Goal: Task Accomplishment & Management: Complete application form

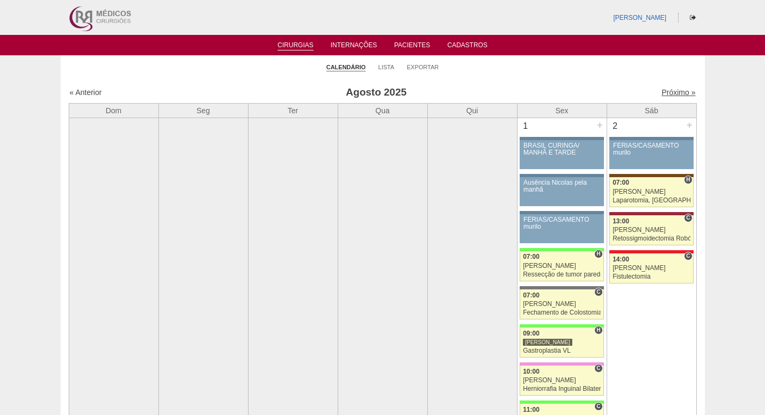
click at [666, 93] on link "Próximo »" at bounding box center [678, 92] width 34 height 9
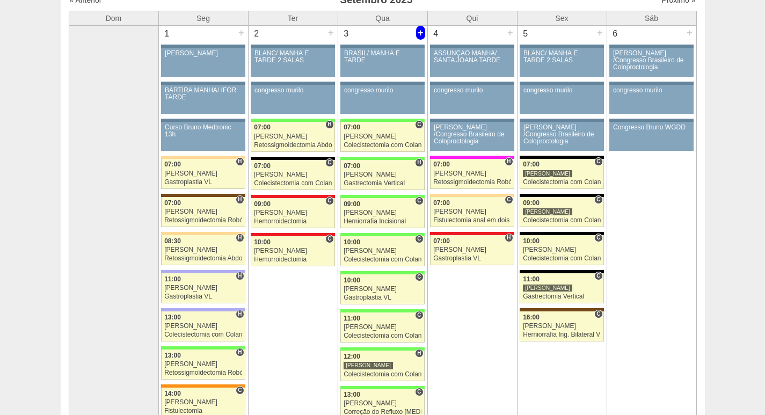
scroll to position [54, 0]
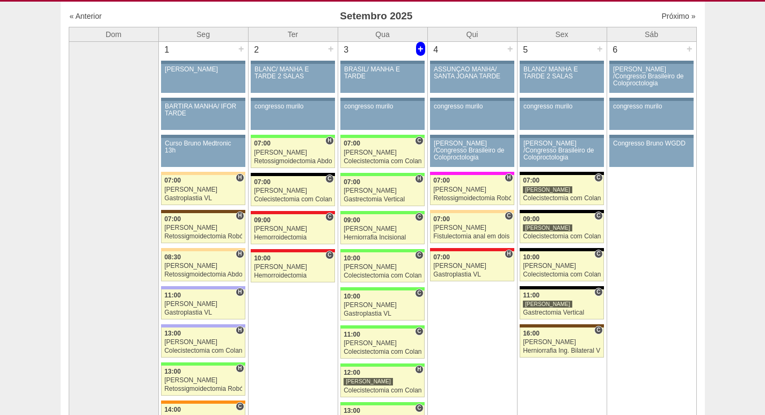
click at [421, 47] on div "+" at bounding box center [420, 49] width 9 height 14
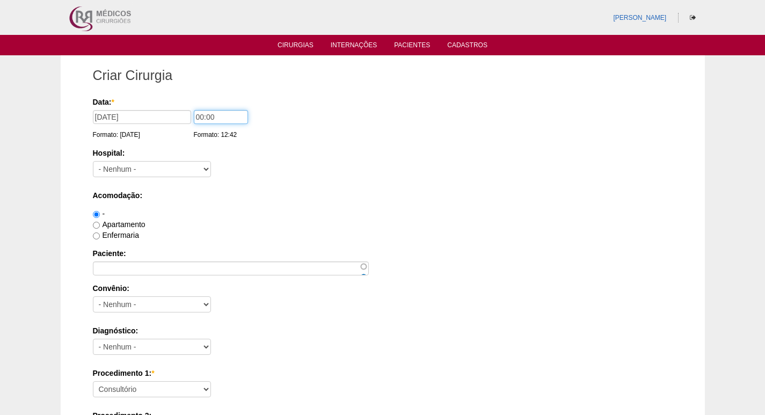
drag, startPoint x: 201, startPoint y: 118, endPoint x: 185, endPoint y: 118, distance: 15.6
click at [185, 107] on div "Data: * 03/09/2025 Formato: 19/08/2025 00:00 Formato: 12:42" at bounding box center [381, 102] width 576 height 11
type input "14:00"
click at [172, 173] on select "- Nenhum - 9 de Julho Albert Einstein Alvorada América Assunção Bartira Benefic…" at bounding box center [152, 169] width 118 height 16
select select "8"
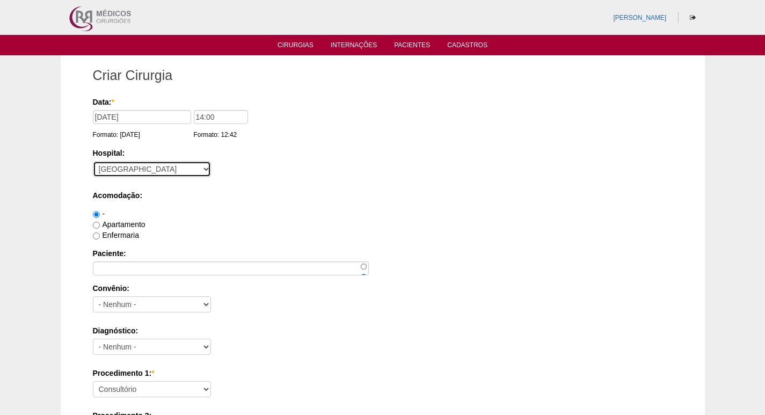
click at [93, 161] on select "- Nenhum - 9 de Julho Albert Einstein Alvorada América Assunção Bartira Benefic…" at bounding box center [152, 169] width 118 height 16
click at [130, 223] on label "Apartamento" at bounding box center [119, 224] width 53 height 9
click at [100, 223] on input "Apartamento" at bounding box center [96, 225] width 7 height 7
radio input "true"
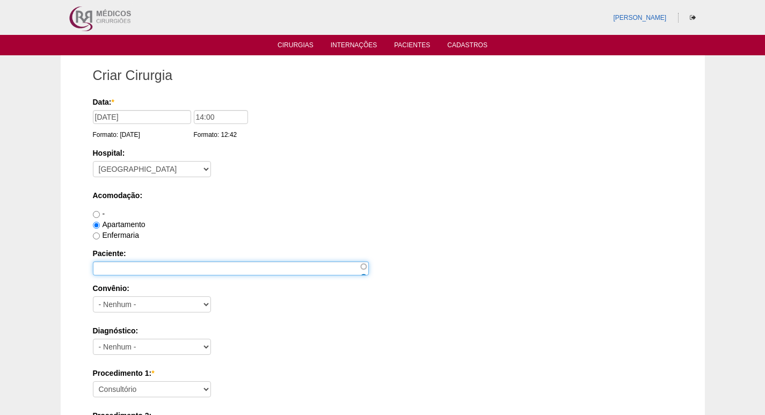
click at [135, 267] on input "Paciente:" at bounding box center [231, 268] width 276 height 14
paste input "[PERSON_NAME]"
type input "[PERSON_NAME]"
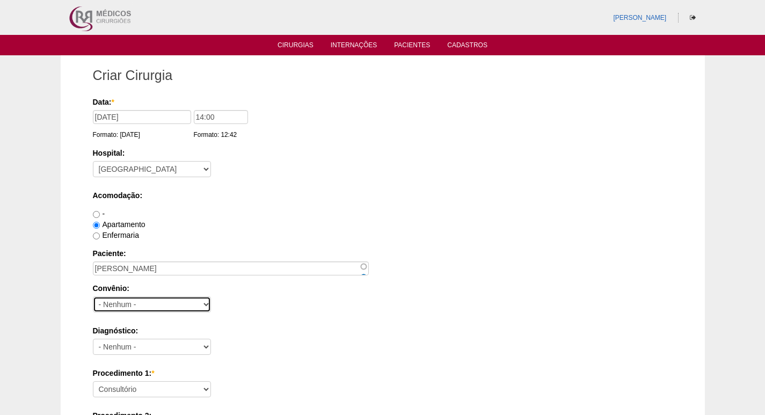
click at [176, 302] on select "- Nenhum - Abet Afresp Allianz Amil Blue Life Caasp Cabesp Caixa de Pensões Car…" at bounding box center [152, 304] width 118 height 16
select select "4039"
click at [93, 296] on select "- Nenhum - Abet Afresp Allianz Amil Blue Life Caasp Cabesp Caixa de Pensões Car…" at bounding box center [152, 304] width 118 height 16
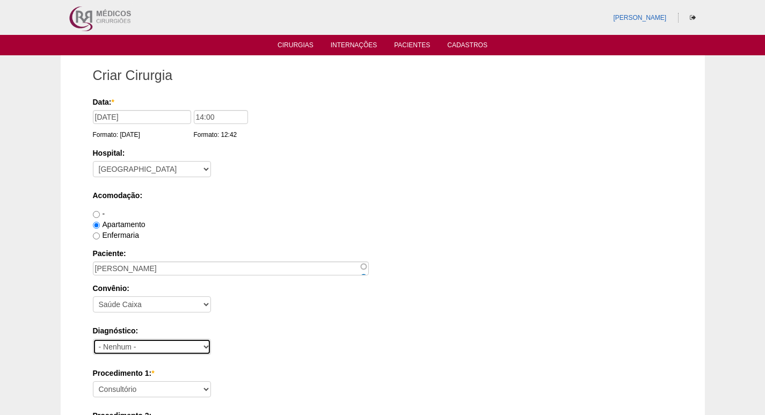
click at [186, 343] on select "- Nenhum - Abdome Agudo Abscesso Hepático Abscesso Perianal Abscesso Peritoneal…" at bounding box center [152, 347] width 118 height 16
select select "3707"
click at [93, 339] on select "- Nenhum - Abdome Agudo Abscesso Hepático Abscesso Perianal Abscesso Peritoneal…" at bounding box center [152, 347] width 118 height 16
click at [288, 334] on label "Diagnóstico:" at bounding box center [383, 330] width 580 height 11
click at [211, 339] on select "- Nenhum - Abdome Agudo Abscesso Hepático Abscesso Perianal Abscesso Peritoneal…" at bounding box center [152, 347] width 118 height 16
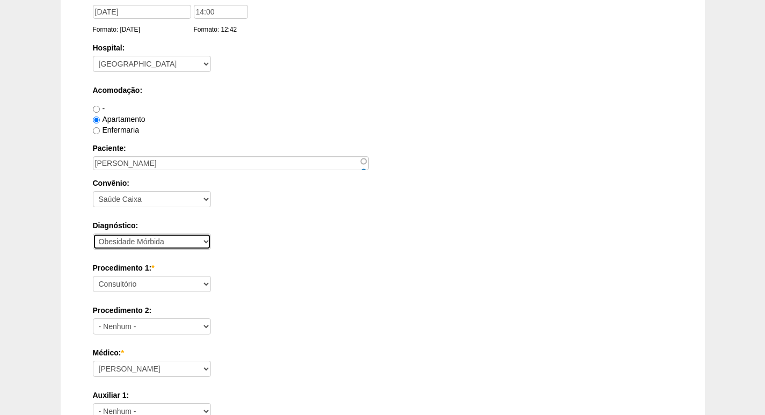
scroll to position [107, 0]
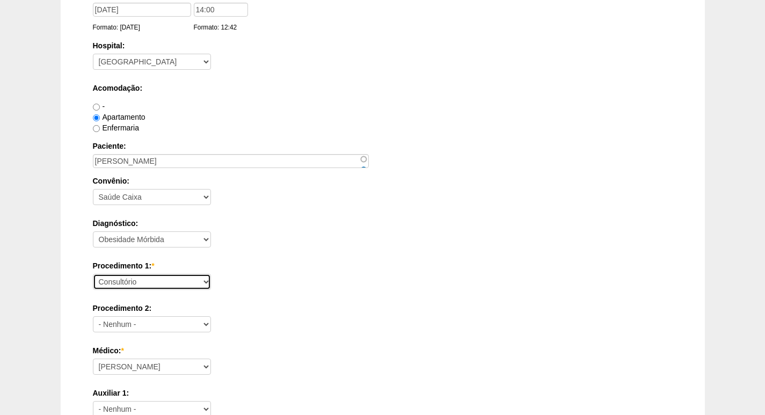
click at [161, 282] on select "Consultório Abscesso Hepático - Drenagem Abscesso perianal Amputação Abdômino P…" at bounding box center [152, 282] width 118 height 16
select select "3710"
click at [93, 274] on select "Consultório Abscesso Hepático - Drenagem Abscesso perianal Amputação Abdômino P…" at bounding box center [152, 282] width 118 height 16
click at [257, 274] on div "Procedimento 1: * Consultório Abscesso Hepático - Drenagem Abscesso perianal Am…" at bounding box center [383, 277] width 580 height 35
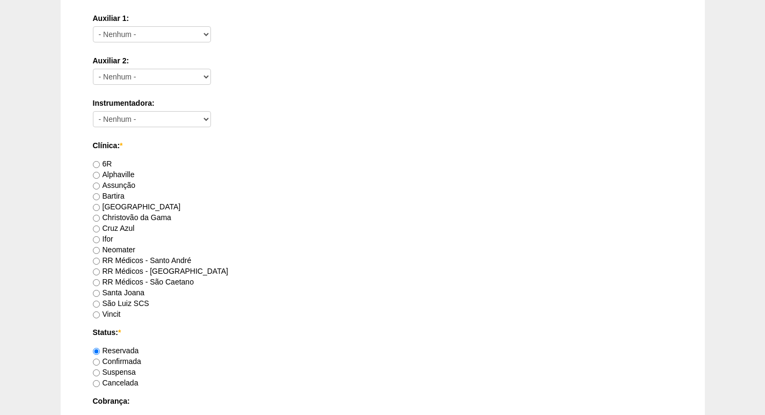
scroll to position [483, 0]
click at [180, 270] on label "RR Médicos - São Bernardo do Campo" at bounding box center [160, 270] width 135 height 9
click at [100, 270] on input "RR Médicos - São Bernardo do Campo" at bounding box center [96, 270] width 7 height 7
radio input "true"
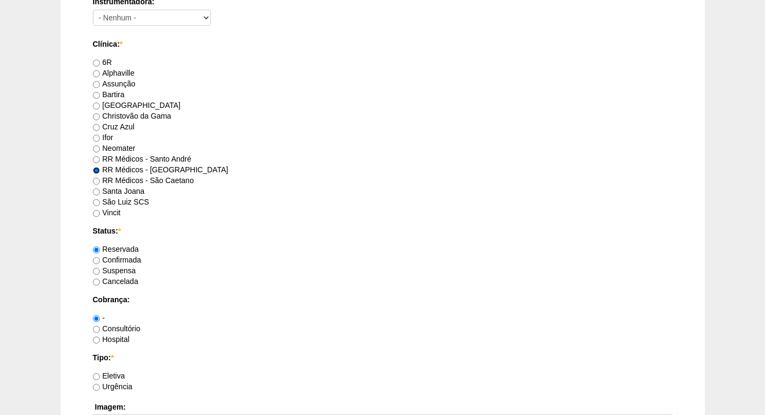
scroll to position [591, 0]
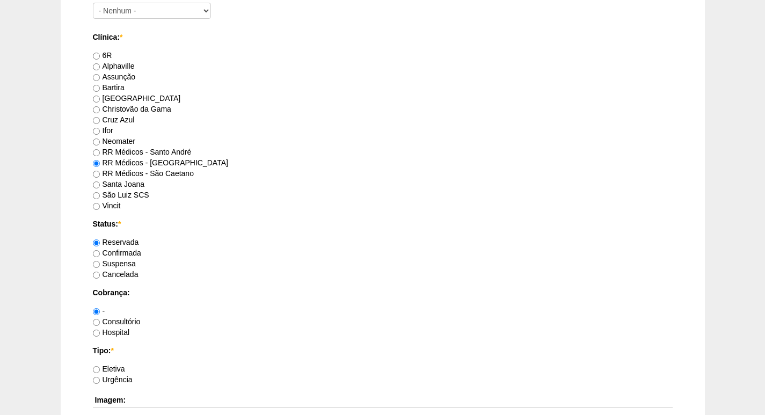
click at [123, 320] on label "Consultório" at bounding box center [117, 321] width 48 height 9
click at [100, 320] on input "Consultório" at bounding box center [96, 322] width 7 height 7
radio input "true"
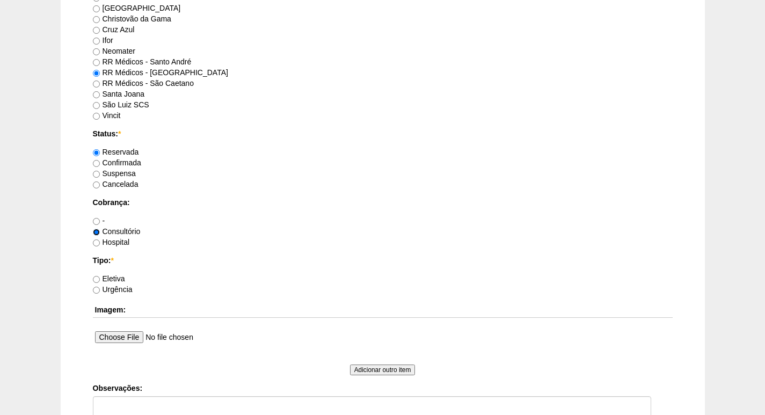
scroll to position [698, 0]
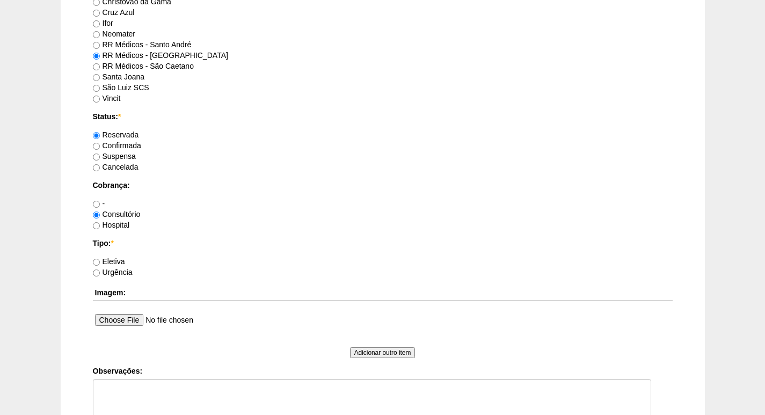
click at [120, 229] on div "Hospital" at bounding box center [383, 225] width 580 height 11
click at [121, 228] on label "Hospital" at bounding box center [111, 225] width 37 height 9
click at [100, 228] on input "Hospital" at bounding box center [96, 225] width 7 height 7
radio input "true"
click at [115, 260] on label "Eletiva" at bounding box center [109, 261] width 32 height 9
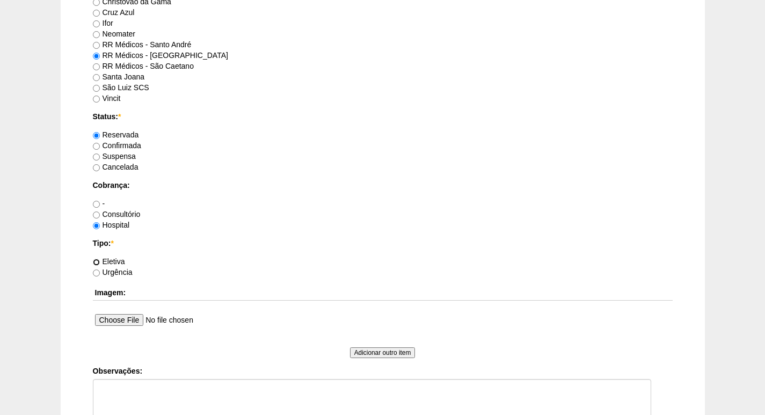
click at [100, 260] on input "Eletiva" at bounding box center [96, 262] width 7 height 7
radio input "true"
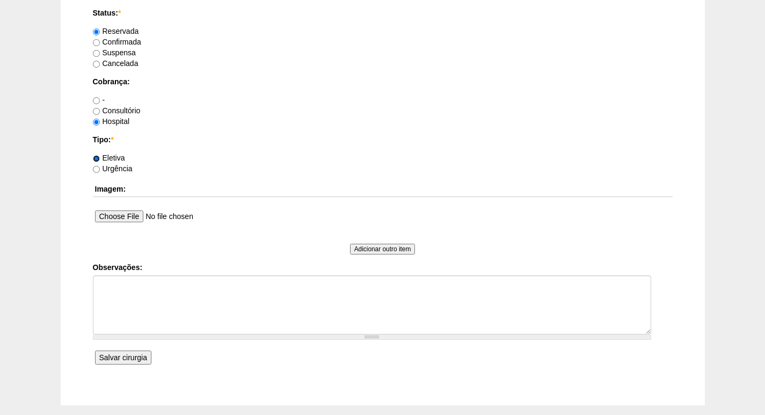
scroll to position [805, 0]
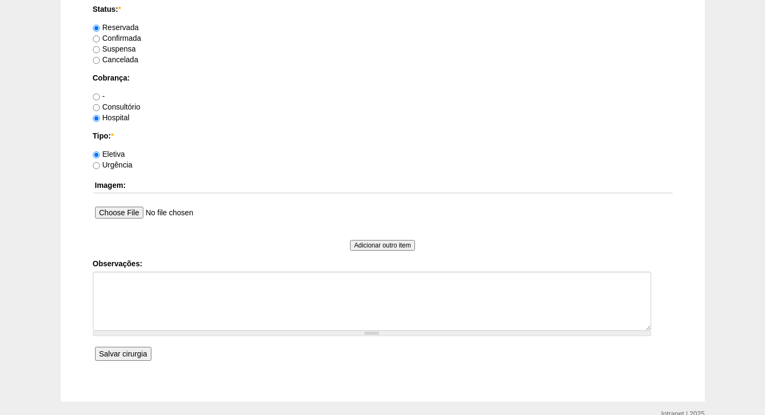
click at [136, 352] on input "Salvar cirurgia" at bounding box center [123, 354] width 56 height 14
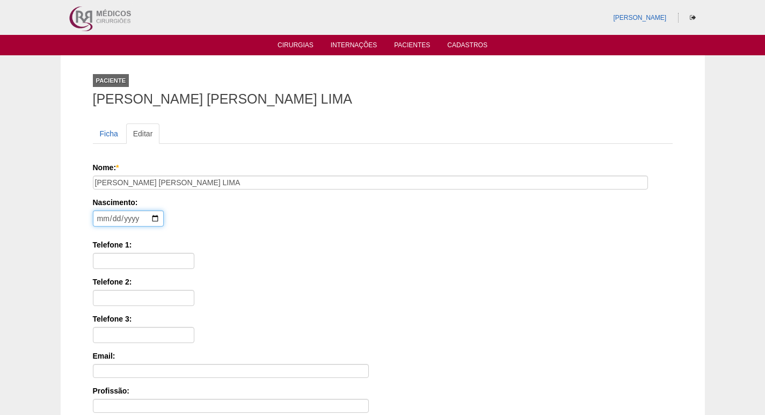
click at [98, 216] on input "date" at bounding box center [128, 218] width 71 height 16
type input "1998-03-05"
click at [149, 256] on input "Telefone 1:" at bounding box center [143, 261] width 101 height 16
type input "11 94847-4813"
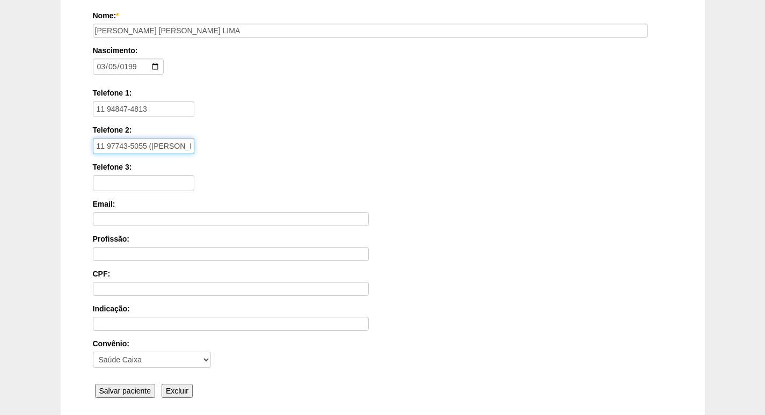
scroll to position [215, 0]
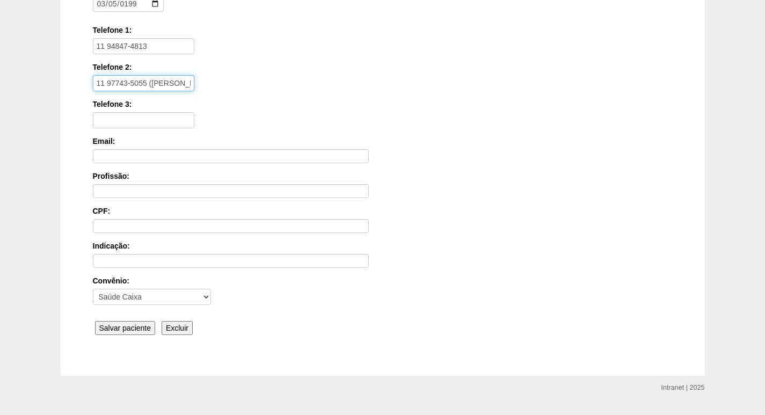
type input "11 97743-5055 (NINA)"
click at [129, 326] on input "Salvar paciente" at bounding box center [125, 328] width 61 height 14
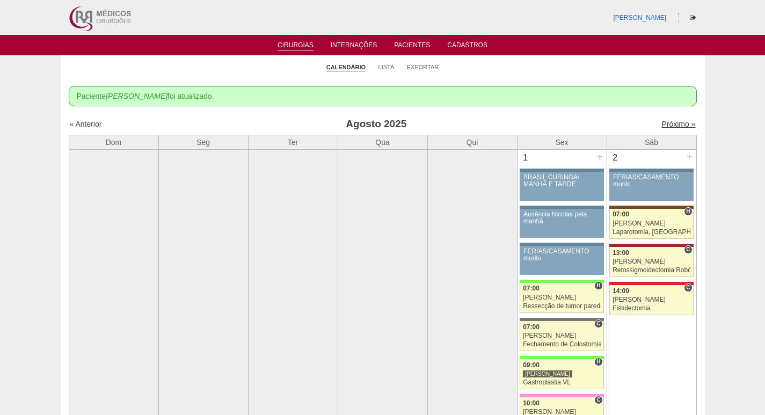
click at [675, 126] on link "Próximo »" at bounding box center [678, 124] width 34 height 9
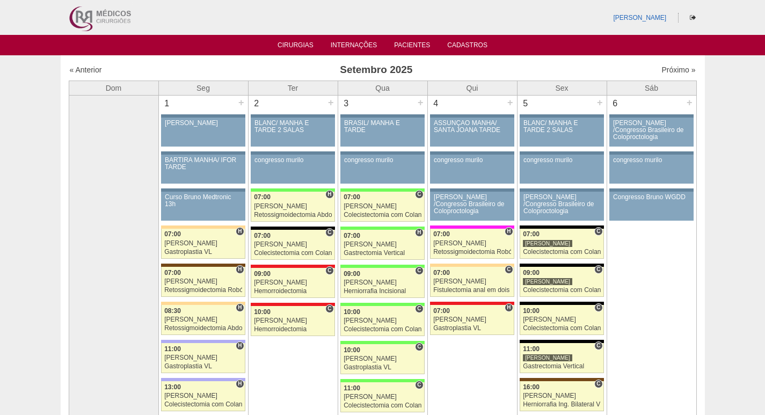
click at [70, 20] on img at bounding box center [99, 17] width 67 height 35
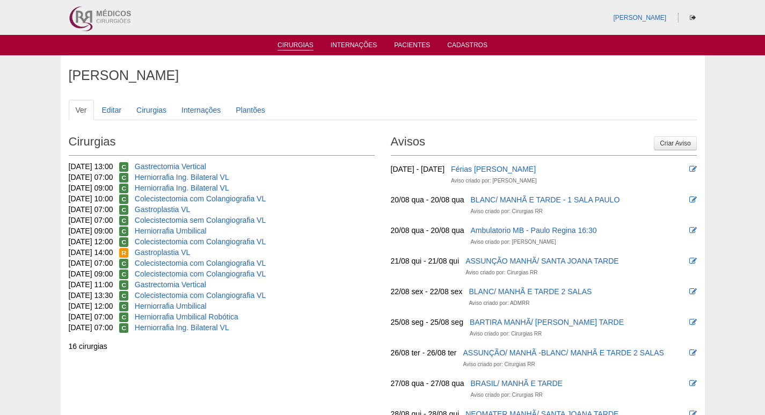
click at [299, 46] on link "Cirurgias" at bounding box center [296, 45] width 36 height 9
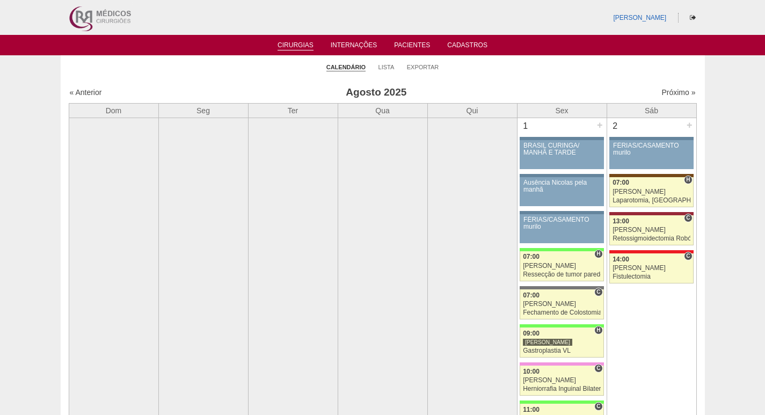
click at [84, 12] on img at bounding box center [99, 17] width 67 height 35
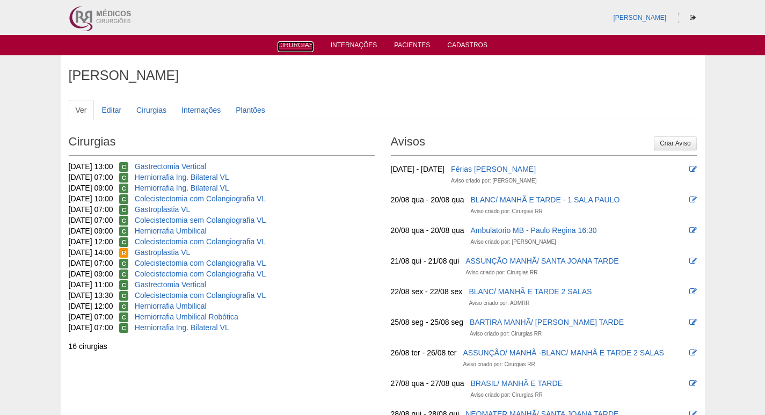
click at [301, 45] on link "Cirurgias" at bounding box center [296, 46] width 36 height 11
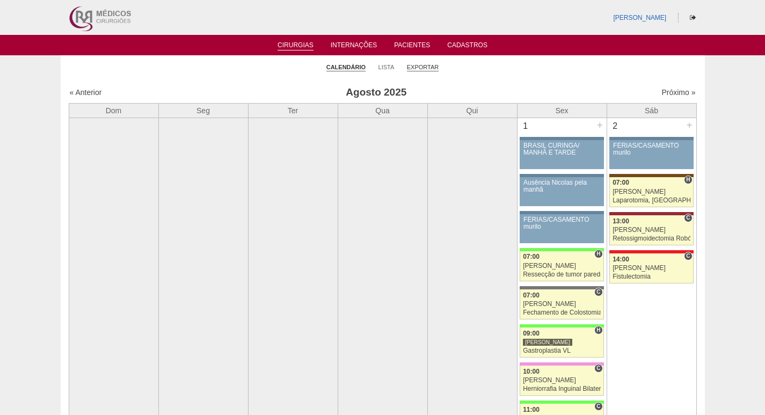
click at [420, 67] on link "Exportar" at bounding box center [423, 67] width 32 height 8
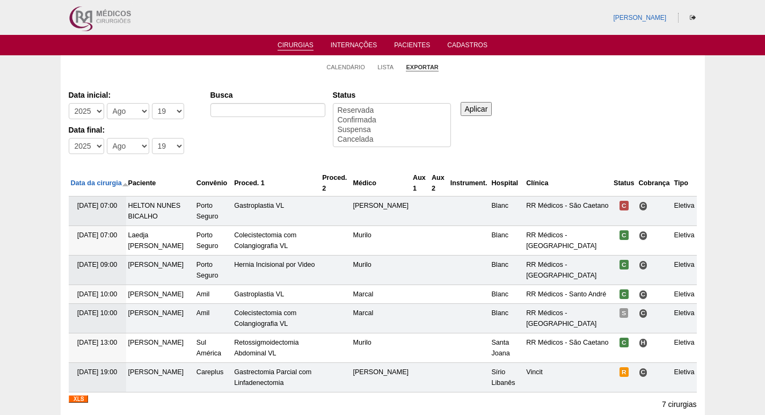
select select
click at [163, 110] on select "-Dia 1 2 3 4 5 6 7 8 9 10 11 12 13 14 15 16 17 18 19 20 21 22 23 24 25 26 27 28…" at bounding box center [168, 111] width 32 height 16
select select "1"
click at [152, 103] on select "-Dia 1 2 3 4 5 6 7 8 9 10 11 12 13 14 15 16 17 18 19 20 21 22 23 24 25 26 27 28…" at bounding box center [168, 111] width 32 height 16
click at [165, 147] on select "-Dia 1 2 3 4 5 6 7 8 9 10 11 12 13 14 15 16 17 18 19 20 21 22 23 24 25 26 27 28…" at bounding box center [168, 146] width 32 height 16
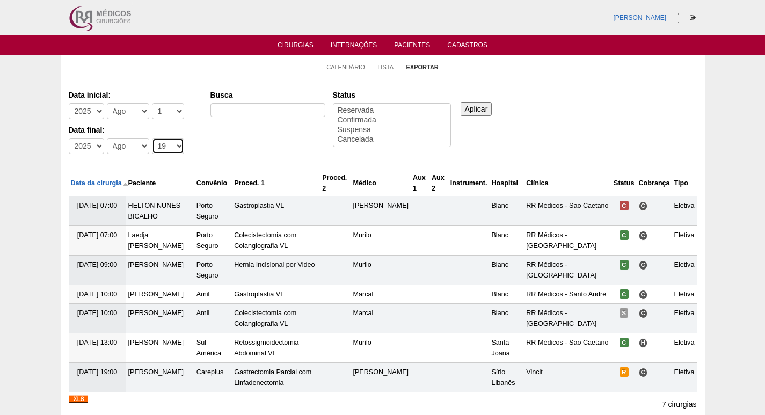
select select "31"
click at [152, 138] on select "-Dia 1 2 3 4 5 6 7 8 9 10 11 12 13 14 15 16 17 18 19 20 21 22 23 24 25 26 27 28…" at bounding box center [168, 146] width 32 height 16
click at [265, 106] on input "Busca" at bounding box center [267, 110] width 115 height 14
type input "GASTROPLASTIA"
click at [476, 113] on input "Aplicar" at bounding box center [477, 109] width 32 height 14
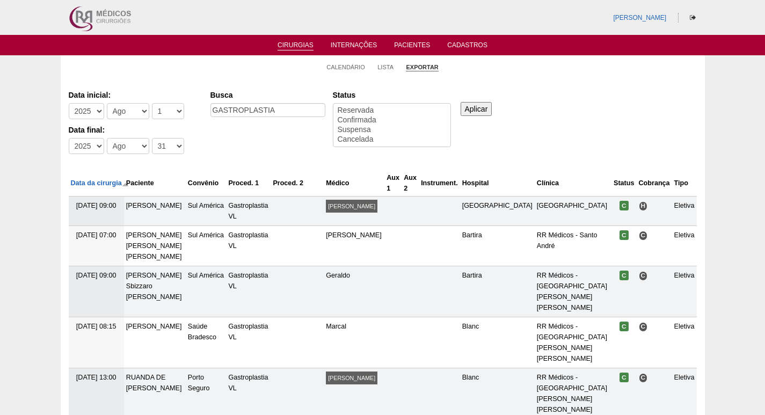
select select
drag, startPoint x: 292, startPoint y: 113, endPoint x: 93, endPoint y: 129, distance: 199.9
click at [93, 129] on div "Data inicial: -Ano 2011 2012 2013 2014 2015 2016 2017 2018 2019 2020 2021 2022 …" at bounding box center [383, 123] width 628 height 74
click at [267, 114] on input "Busca" at bounding box center [267, 110] width 115 height 14
type input "gastrectomia VERTICAL"
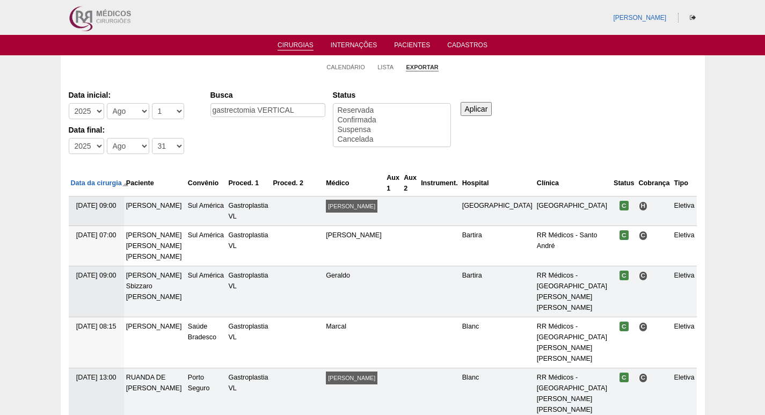
click at [491, 112] on input "Aplicar" at bounding box center [477, 109] width 32 height 14
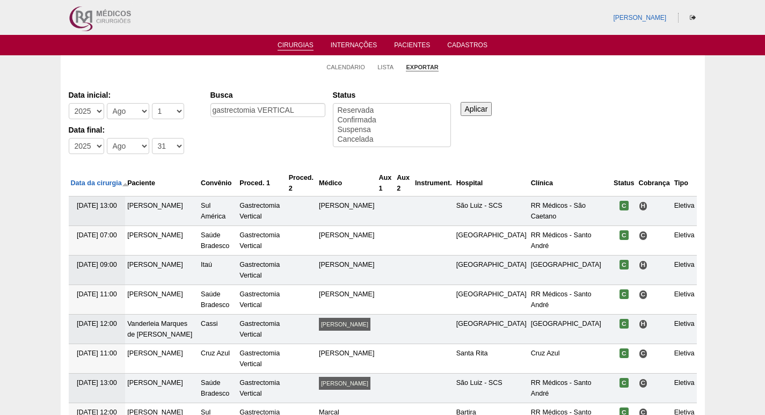
select select
click at [123, 117] on select "-Mês Jan Fev Mar Abr Mai Jun Jul Ago Set Out Nov Dez" at bounding box center [128, 111] width 42 height 16
select select "9"
click at [107, 103] on select "-Mês Jan Fev Mar Abr Mai Jun Jul Ago Set Out Nov Dez" at bounding box center [128, 111] width 42 height 16
click at [125, 148] on select "-Mês Jan Fev Mar Abr Mai Jun Jul Ago Set Out Nov Dez" at bounding box center [128, 146] width 42 height 16
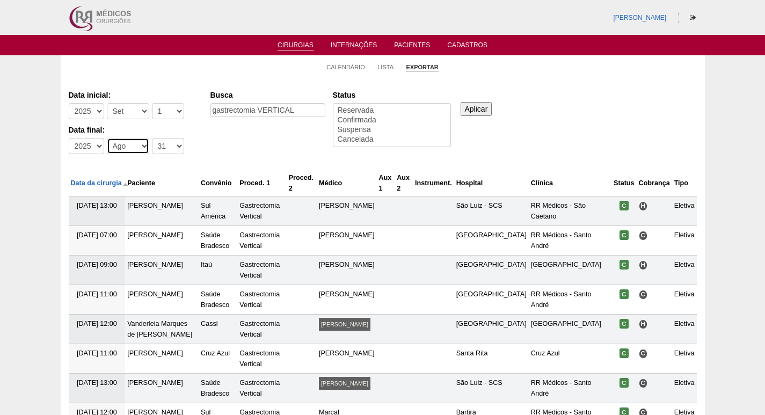
select select "9"
click at [107, 138] on select "-Mês Jan Fev Mar Abr Mai Jun Jul Ago Set Out Nov Dez" at bounding box center [128, 146] width 42 height 16
click at [167, 142] on select "-Dia 1 2 3 4 5 6 7 8 9 10 11 12 13 14 15 16 17 18 19 20 21 22 23 24 25 26 27 28…" at bounding box center [168, 146] width 32 height 16
select select "30"
click at [152, 138] on select "-Dia 1 2 3 4 5 6 7 8 9 10 11 12 13 14 15 16 17 18 19 20 21 22 23 24 25 26 27 28…" at bounding box center [168, 146] width 32 height 16
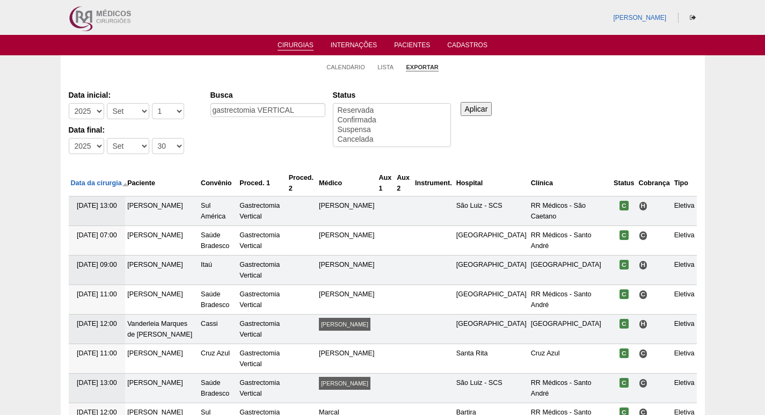
click at [477, 108] on input "Aplicar" at bounding box center [477, 109] width 32 height 14
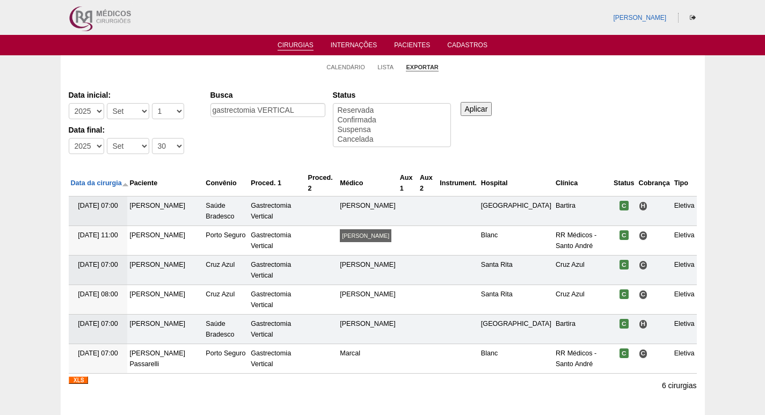
select select
drag, startPoint x: 319, startPoint y: 108, endPoint x: 163, endPoint y: 122, distance: 157.4
click at [170, 122] on div "Data inicial: -[DEMOGRAPHIC_DATA] 2012 2013 2014 2015 2016 2017 2018 2019 2020 …" at bounding box center [383, 123] width 628 height 74
click at [231, 114] on input "Busca" at bounding box center [267, 110] width 115 height 14
type input "GASTROPLASTIA"
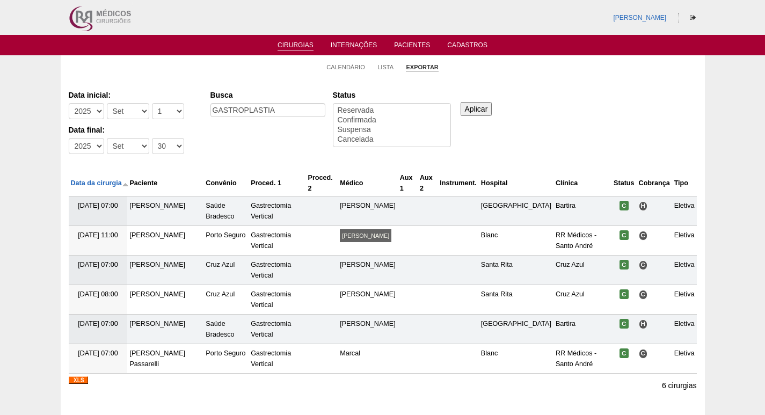
click at [485, 110] on input "Aplicar" at bounding box center [477, 109] width 32 height 14
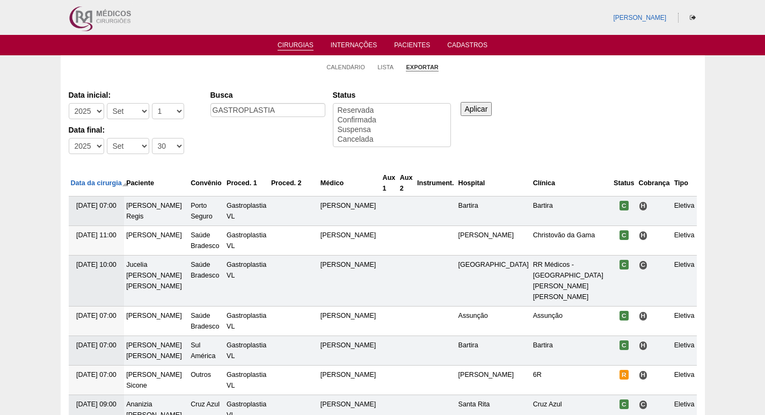
select select
click at [292, 42] on link "Cirurgias" at bounding box center [296, 45] width 36 height 9
